Goal: Information Seeking & Learning: Learn about a topic

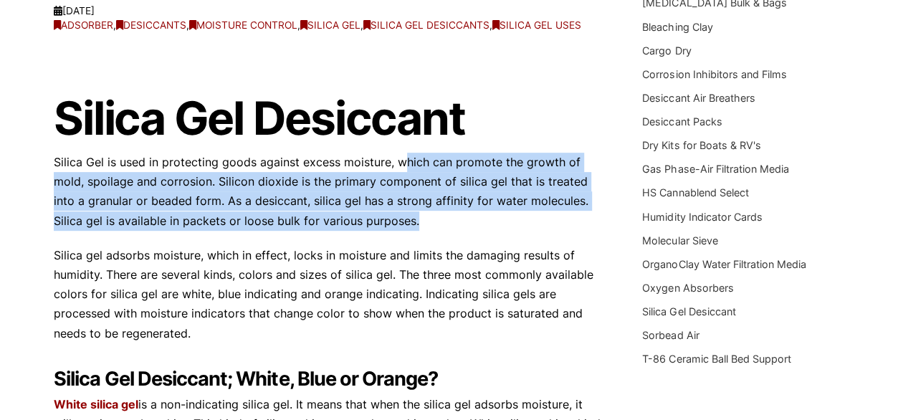
drag, startPoint x: 406, startPoint y: 156, endPoint x: 456, endPoint y: 242, distance: 99.6
click at [456, 242] on div "Silica Gel Desiccant Silica Gel is used in protecting goods against excess mois…" at bounding box center [329, 389] width 550 height 685
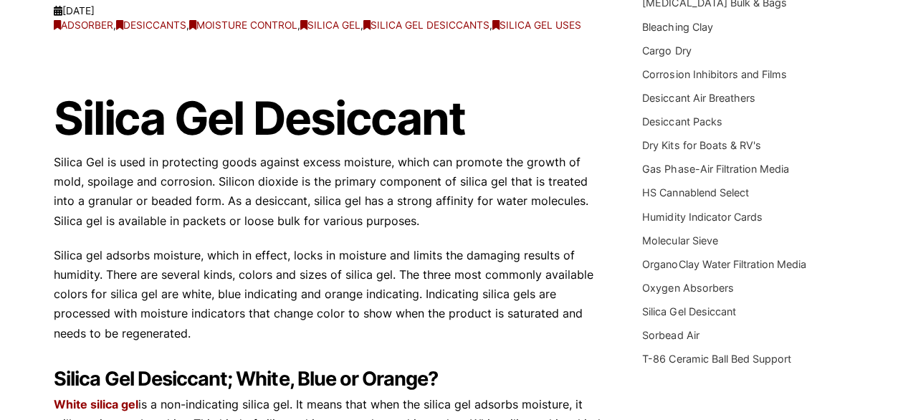
drag, startPoint x: 456, startPoint y: 242, endPoint x: 465, endPoint y: 292, distance: 51.0
click at [465, 292] on p "Silica gel adsorbs moisture, which in effect, locks in moisture and limits the …" at bounding box center [329, 294] width 550 height 97
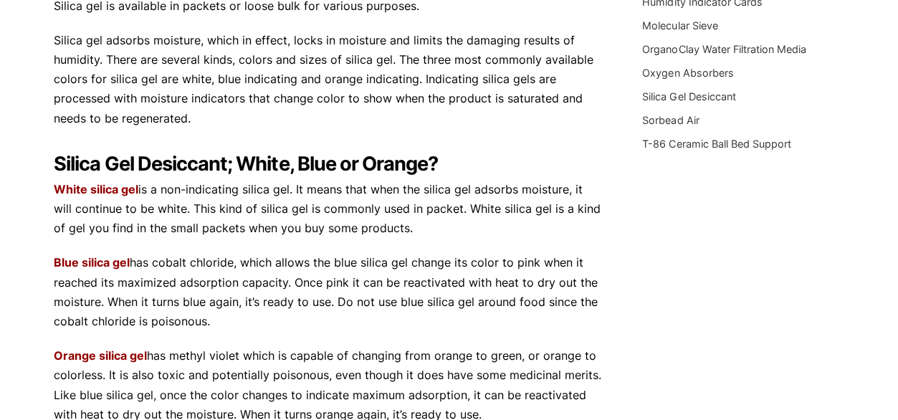
drag, startPoint x: 278, startPoint y: 254, endPoint x: 366, endPoint y: 318, distance: 108.2
click at [366, 318] on p "Blue silica gel has cobalt chloride, which allows the blue silica gel change it…" at bounding box center [329, 292] width 550 height 78
drag, startPoint x: 366, startPoint y: 318, endPoint x: 323, endPoint y: 335, distance: 46.1
click at [326, 334] on div "Silica Gel Desiccant Silica Gel is used in protecting goods against excess mois…" at bounding box center [329, 174] width 550 height 685
drag, startPoint x: 305, startPoint y: 318, endPoint x: 271, endPoint y: 244, distance: 81.5
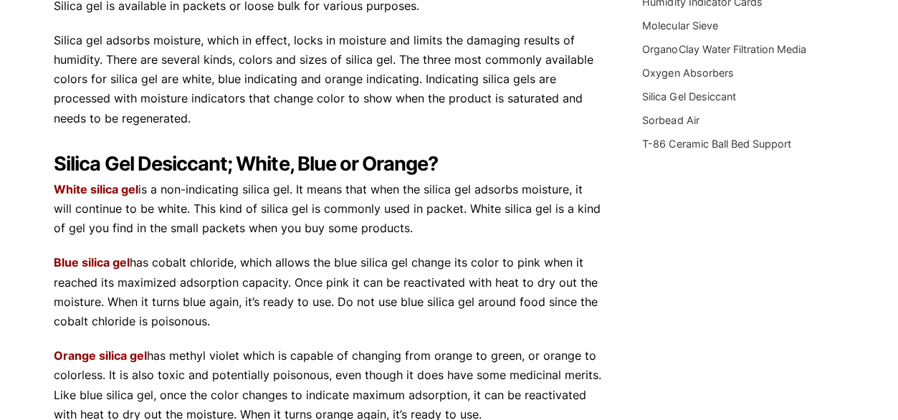
click at [271, 244] on div "Silica Gel Desiccant Silica Gel is used in protecting goods against excess mois…" at bounding box center [329, 174] width 550 height 685
drag, startPoint x: 271, startPoint y: 244, endPoint x: 393, endPoint y: 318, distance: 142.1
click at [403, 313] on p "Blue silica gel has cobalt chloride, which allows the blue silica gel change it…" at bounding box center [329, 292] width 550 height 78
click at [379, 322] on p "Blue silica gel has cobalt chloride, which allows the blue silica gel change it…" at bounding box center [329, 292] width 550 height 78
drag, startPoint x: 361, startPoint y: 250, endPoint x: 328, endPoint y: 264, distance: 35.7
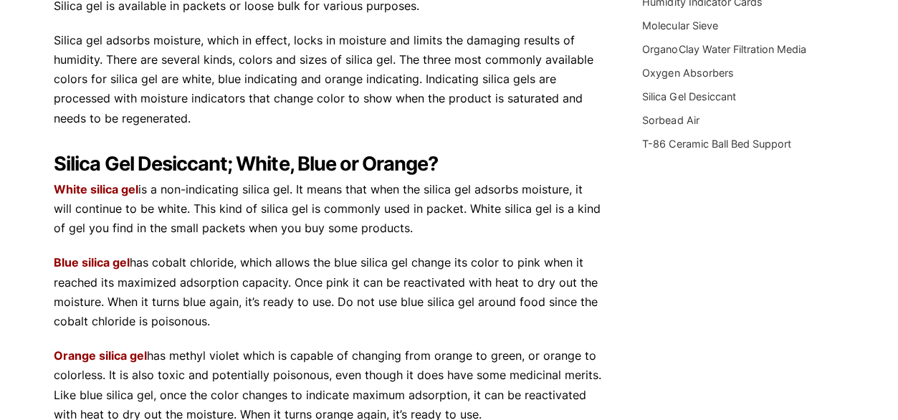
click at [361, 249] on div "Silica Gel Desiccant Silica Gel is used in protecting goods against excess mois…" at bounding box center [329, 174] width 550 height 685
drag, startPoint x: 315, startPoint y: 264, endPoint x: 354, endPoint y: 315, distance: 63.4
click at [354, 315] on p "Blue silica gel has cobalt chloride, which allows the blue silica gel change it…" at bounding box center [329, 292] width 550 height 78
drag, startPoint x: 354, startPoint y: 315, endPoint x: 320, endPoint y: 328, distance: 36.7
click at [320, 328] on p "Blue silica gel has cobalt chloride, which allows the blue silica gel change it…" at bounding box center [329, 292] width 550 height 78
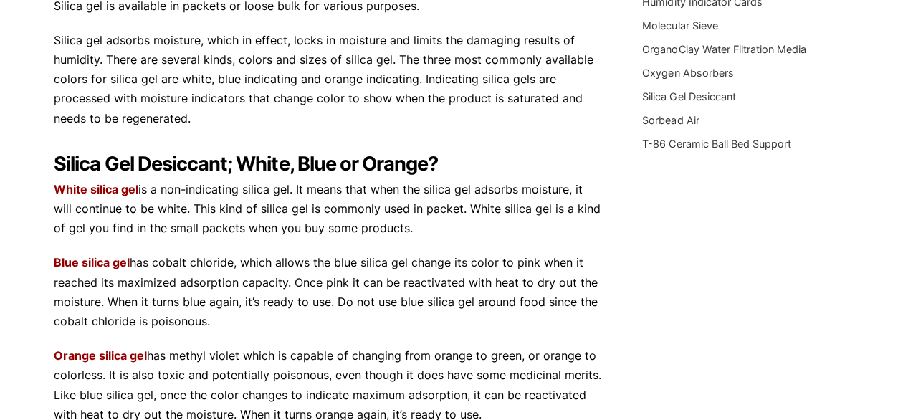
click at [274, 325] on p "Blue silica gel has cobalt chloride, which allows the blue silica gel change it…" at bounding box center [329, 292] width 550 height 78
click at [338, 319] on p "Blue silica gel has cobalt chloride, which allows the blue silica gel change it…" at bounding box center [329, 292] width 550 height 78
drag, startPoint x: 287, startPoint y: 270, endPoint x: 302, endPoint y: 332, distance: 64.2
click at [302, 332] on div "Silica Gel Desiccant Silica Gel is used in protecting goods against excess mois…" at bounding box center [329, 174] width 550 height 685
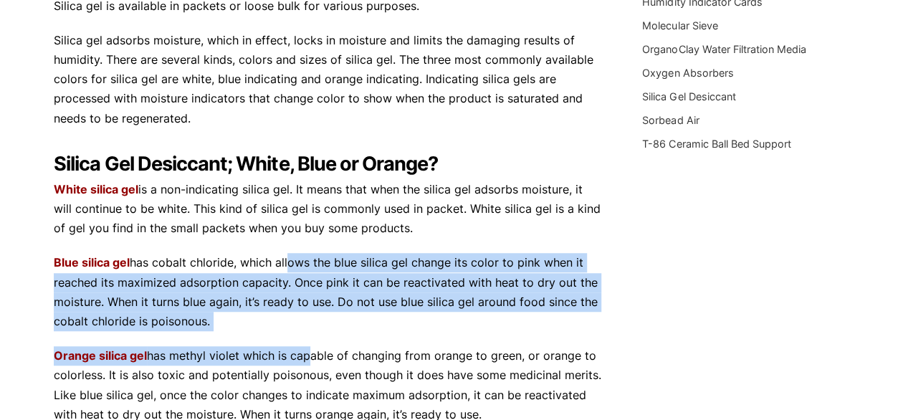
drag, startPoint x: 302, startPoint y: 332, endPoint x: 238, endPoint y: 328, distance: 64.7
click at [231, 328] on p "Blue silica gel has cobalt chloride, which allows the blue silica gel change it…" at bounding box center [329, 292] width 550 height 78
click at [283, 319] on p "Blue silica gel has cobalt chloride, which allows the blue silica gel change it…" at bounding box center [329, 292] width 550 height 78
drag, startPoint x: 289, startPoint y: 319, endPoint x: 268, endPoint y: 267, distance: 55.6
click at [268, 267] on p "Blue silica gel has cobalt chloride, which allows the blue silica gel change it…" at bounding box center [329, 292] width 550 height 78
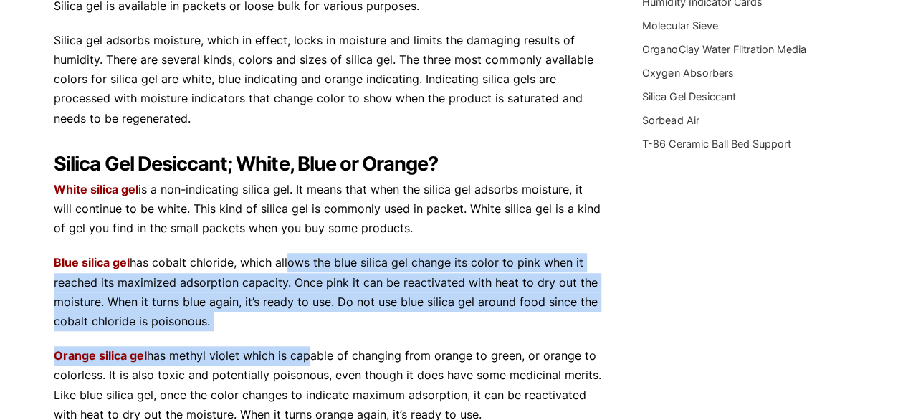
drag, startPoint x: 268, startPoint y: 267, endPoint x: 273, endPoint y: 311, distance: 44.0
click at [273, 311] on p "Blue silica gel has cobalt chloride, which allows the blue silica gel change it…" at bounding box center [329, 292] width 550 height 78
click at [253, 319] on p "Blue silica gel has cobalt chloride, which allows the blue silica gel change it…" at bounding box center [329, 292] width 550 height 78
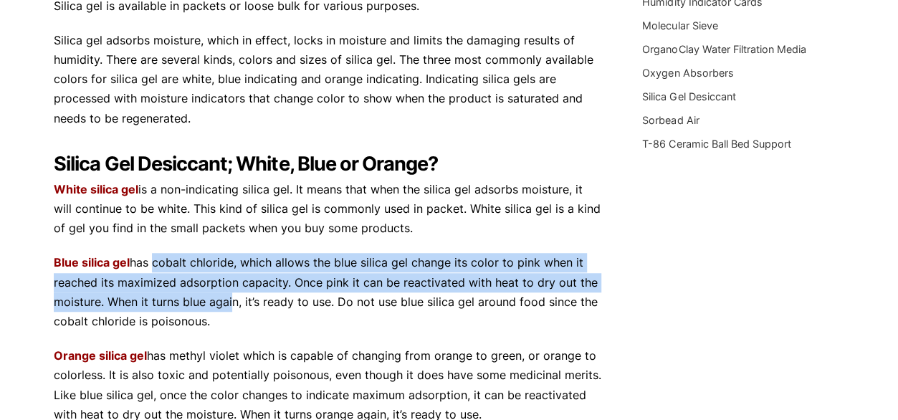
drag, startPoint x: 151, startPoint y: 266, endPoint x: 228, endPoint y: 310, distance: 89.3
click at [228, 310] on p "Blue silica gel has cobalt chloride, which allows the blue silica gel change it…" at bounding box center [329, 292] width 550 height 78
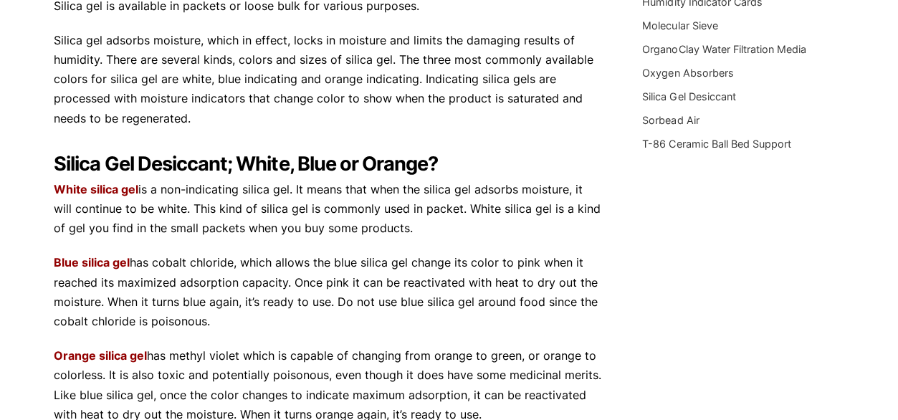
drag, startPoint x: 228, startPoint y: 310, endPoint x: 234, endPoint y: 321, distance: 12.2
click at [224, 319] on p "Blue silica gel has cobalt chloride, which allows the blue silica gel change it…" at bounding box center [329, 292] width 550 height 78
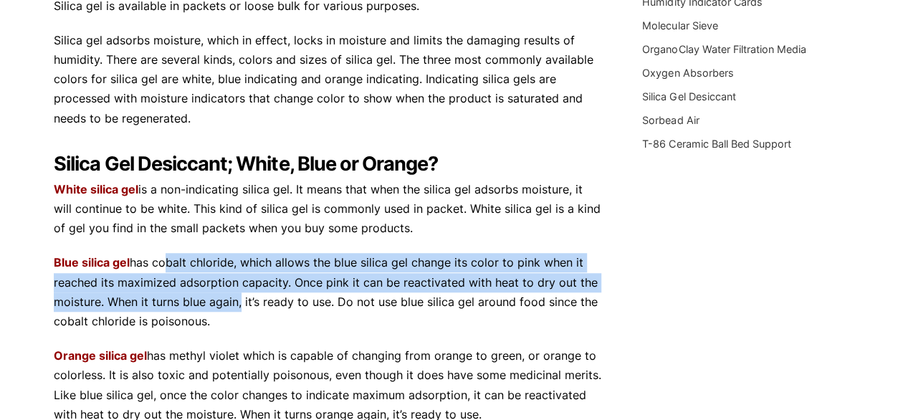
drag, startPoint x: 162, startPoint y: 259, endPoint x: 251, endPoint y: 303, distance: 99.4
click at [251, 303] on p "Blue silica gel has cobalt chloride, which allows the blue silica gel change it…" at bounding box center [329, 292] width 550 height 78
click at [734, 291] on div "What is the difference between white, blue and orange silica gel? tkdigital [DA…" at bounding box center [449, 120] width 791 height 795
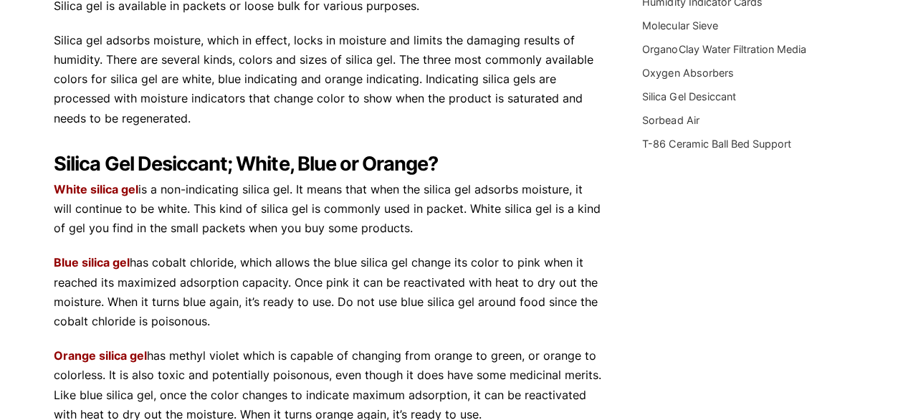
click at [339, 329] on p "Blue silica gel has cobalt chloride, which allows the blue silica gel change it…" at bounding box center [329, 292] width 550 height 78
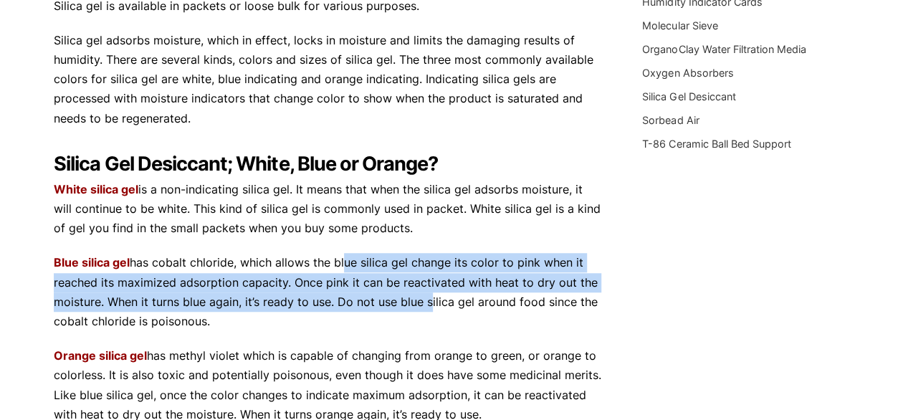
drag, startPoint x: 341, startPoint y: 260, endPoint x: 452, endPoint y: 307, distance: 119.8
click at [442, 306] on p "Blue silica gel has cobalt chloride, which allows the blue silica gel change it…" at bounding box center [329, 292] width 550 height 78
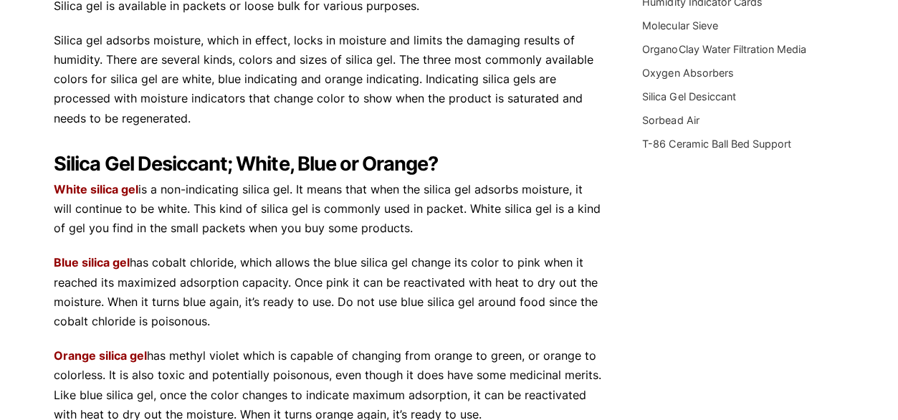
drag, startPoint x: 452, startPoint y: 307, endPoint x: 647, endPoint y: 328, distance: 196.2
click at [654, 328] on div "What is the difference between white, blue and orange silica gel? tkdigital [DA…" at bounding box center [449, 120] width 791 height 795
drag, startPoint x: 363, startPoint y: 264, endPoint x: 462, endPoint y: 328, distance: 118.3
click at [462, 328] on p "Blue silica gel has cobalt chloride, which allows the blue silica gel change it…" at bounding box center [329, 292] width 550 height 78
drag, startPoint x: 462, startPoint y: 328, endPoint x: 609, endPoint y: 324, distance: 146.3
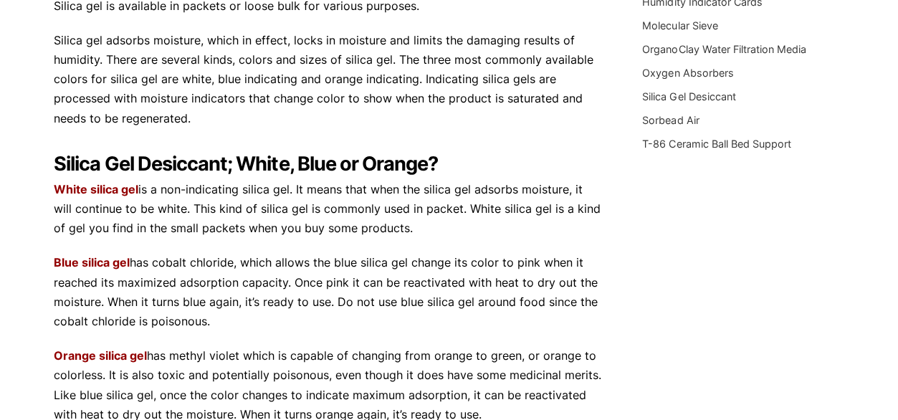
click at [609, 324] on div "What is the difference between white, blue and orange silica gel? tkdigital [DA…" at bounding box center [449, 120] width 791 height 795
click at [320, 267] on p "Blue silica gel has cobalt chloride, which allows the blue silica gel change it…" at bounding box center [329, 292] width 550 height 78
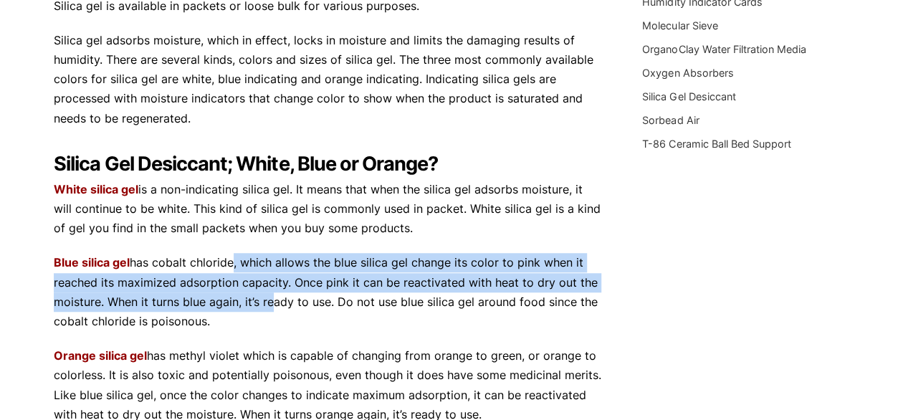
drag, startPoint x: 229, startPoint y: 264, endPoint x: 396, endPoint y: 326, distance: 178.0
click at [396, 326] on p "Blue silica gel has cobalt chloride, which allows the blue silica gel change it…" at bounding box center [329, 292] width 550 height 78
click at [664, 325] on div "What is the difference between white, blue and orange silica gel? tkdigital [DA…" at bounding box center [449, 120] width 791 height 795
drag, startPoint x: 392, startPoint y: 192, endPoint x: 532, endPoint y: 235, distance: 146.2
click at [532, 235] on p "White silica gel is a non-indicating silica gel. It means that when the silica …" at bounding box center [329, 209] width 550 height 59
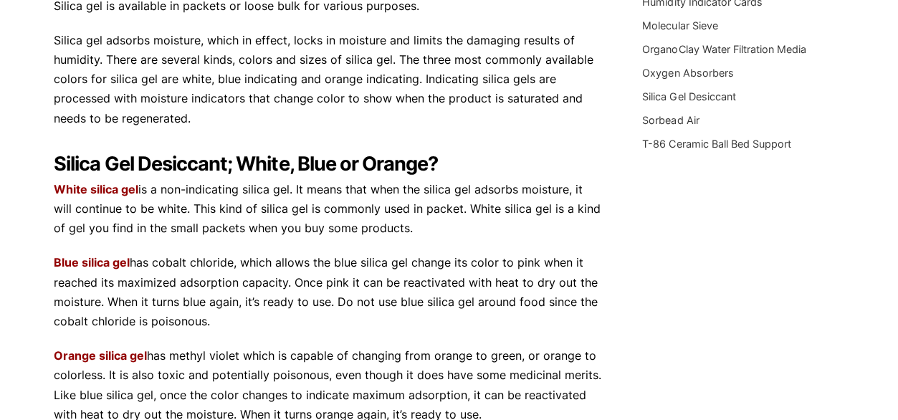
drag, startPoint x: 532, startPoint y: 235, endPoint x: 536, endPoint y: 285, distance: 49.6
click at [538, 283] on p "Blue silica gel has cobalt chloride, which allows the blue silica gel change it…" at bounding box center [329, 292] width 550 height 78
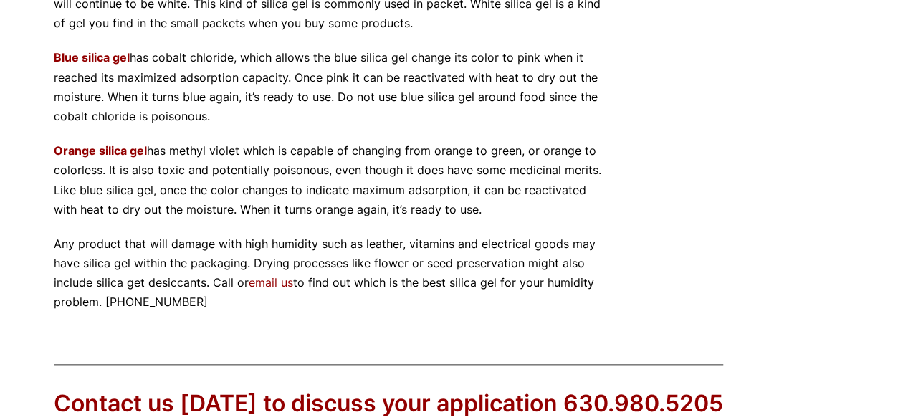
scroll to position [645, 0]
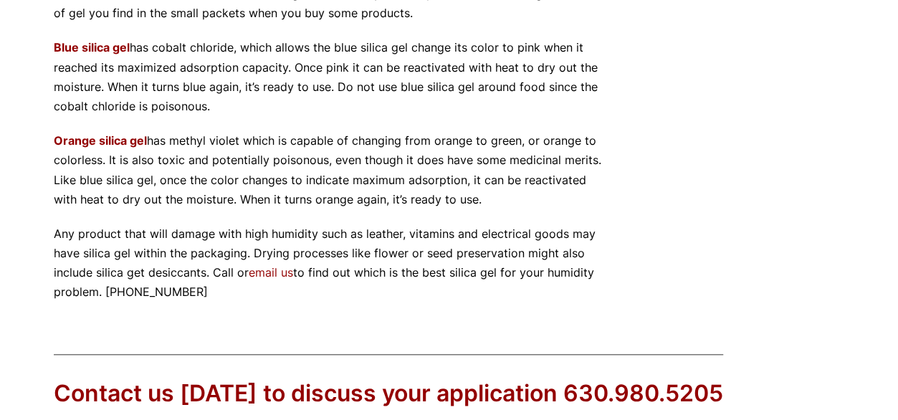
click at [453, 308] on div "Our website has detected that you are using an outdated browser that will preve…" at bounding box center [449, 1] width 898 height 1293
